Goal: Use online tool/utility: Utilize a website feature to perform a specific function

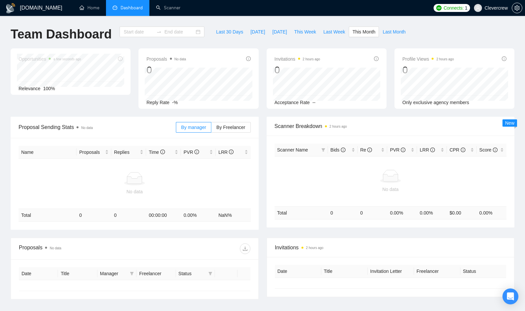
type input "[DATE]"
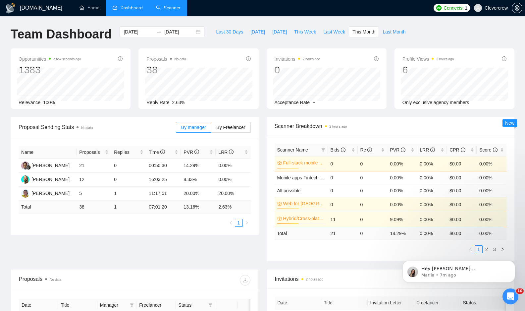
click at [160, 8] on link "Scanner" at bounding box center [168, 8] width 25 height 6
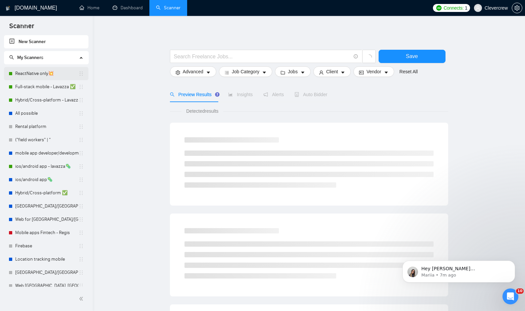
click at [39, 73] on link "ReactNative only💥" at bounding box center [46, 73] width 63 height 13
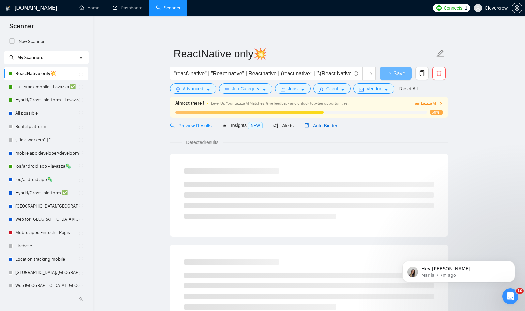
click at [334, 126] on span "Auto Bidder" at bounding box center [321, 125] width 33 height 5
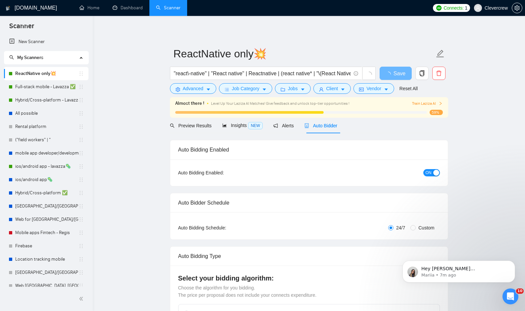
checkbox input "true"
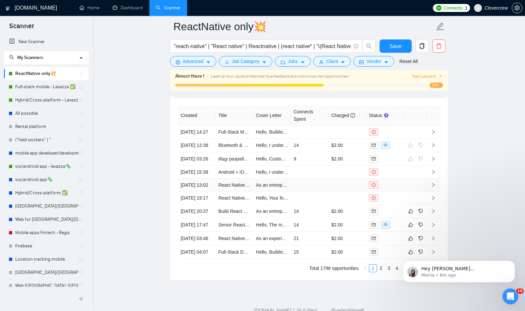
scroll to position [1770, 0]
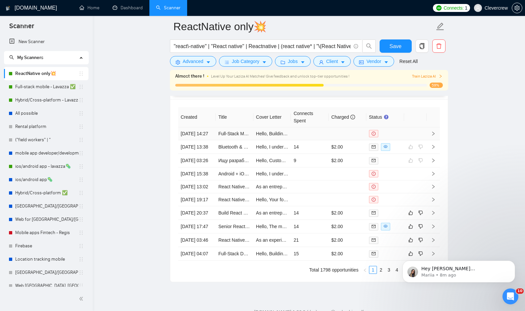
click at [433, 136] on icon "right" at bounding box center [433, 133] width 5 height 5
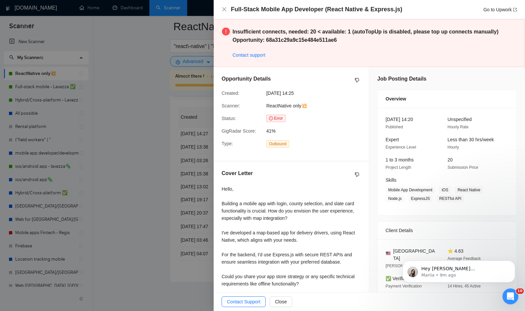
click at [153, 99] on div at bounding box center [262, 155] width 525 height 311
